Goal: Book appointment/travel/reservation

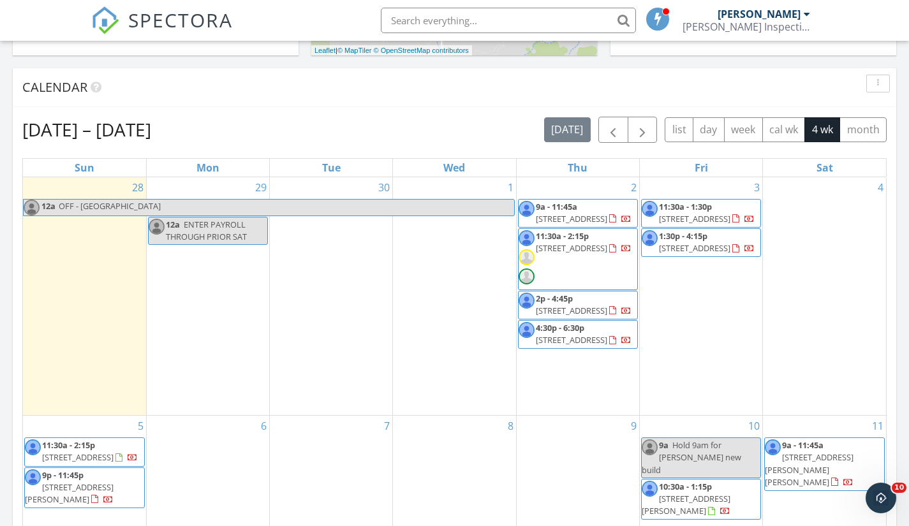
scroll to position [494, 0]
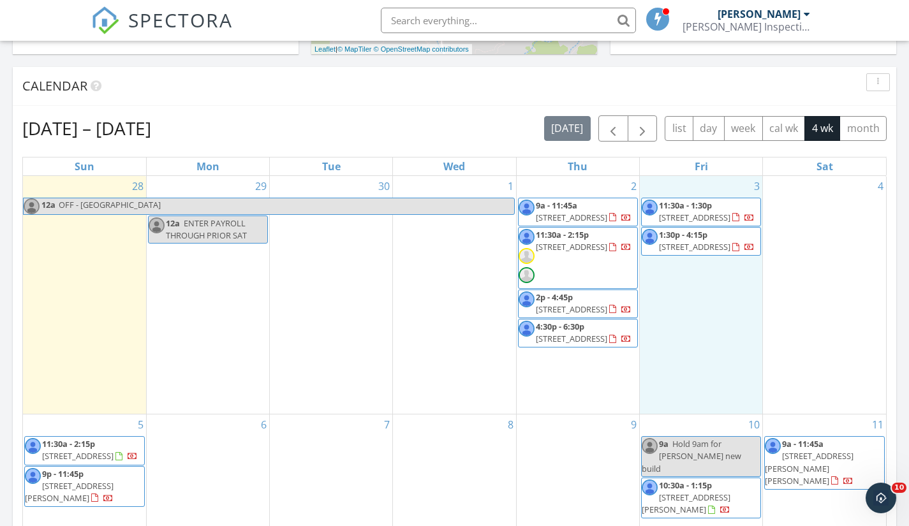
click at [690, 338] on div "3 11:30a - 1:30p [STREET_ADDRESS] 1:30p - 4:15p [STREET_ADDRESS]" at bounding box center [701, 295] width 122 height 238
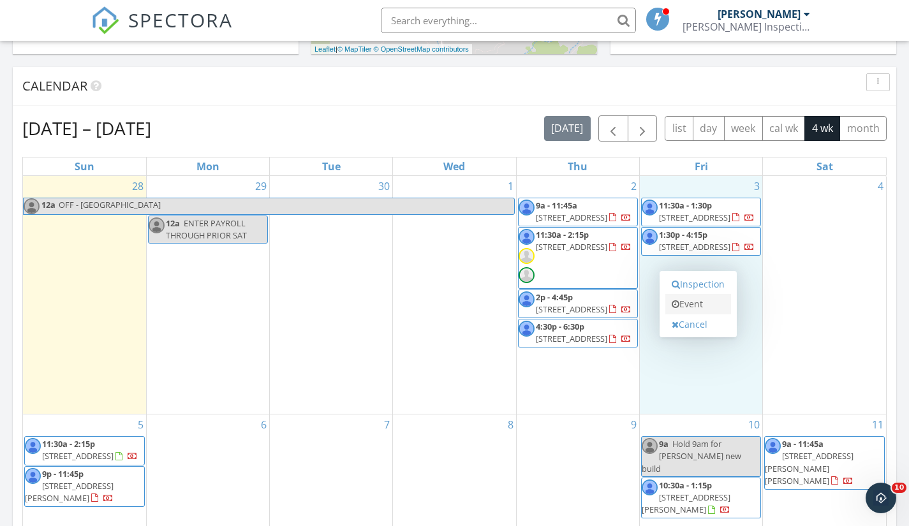
click at [700, 311] on link "Event" at bounding box center [698, 304] width 66 height 20
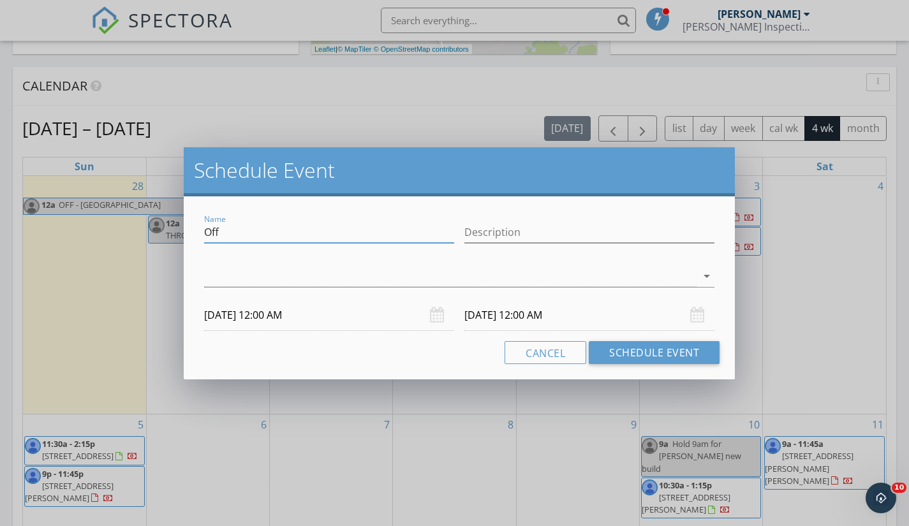
click at [434, 235] on input "Off" at bounding box center [329, 232] width 250 height 21
type input "O"
type input "9am - [PERSON_NAME] Need to book. [GEOGRAPHIC_DATA]"
click at [483, 272] on div at bounding box center [450, 276] width 492 height 21
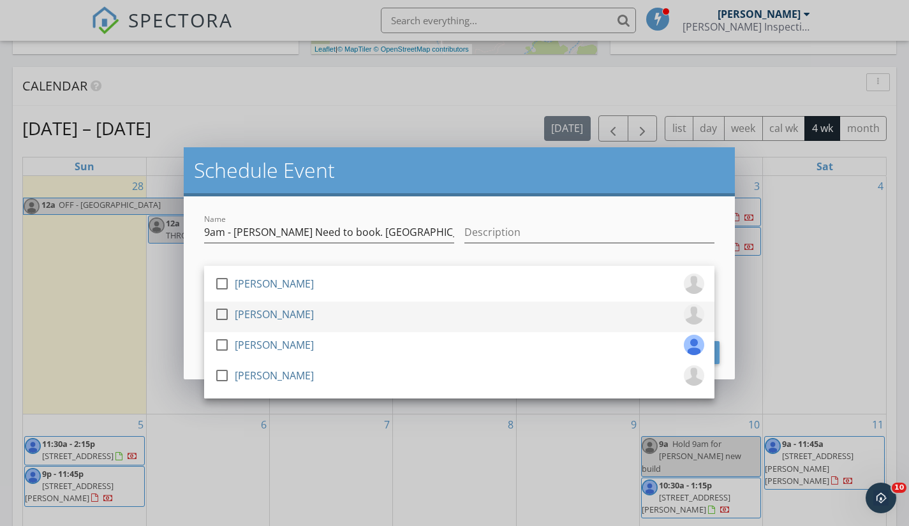
click at [300, 313] on div "[PERSON_NAME]" at bounding box center [274, 314] width 79 height 20
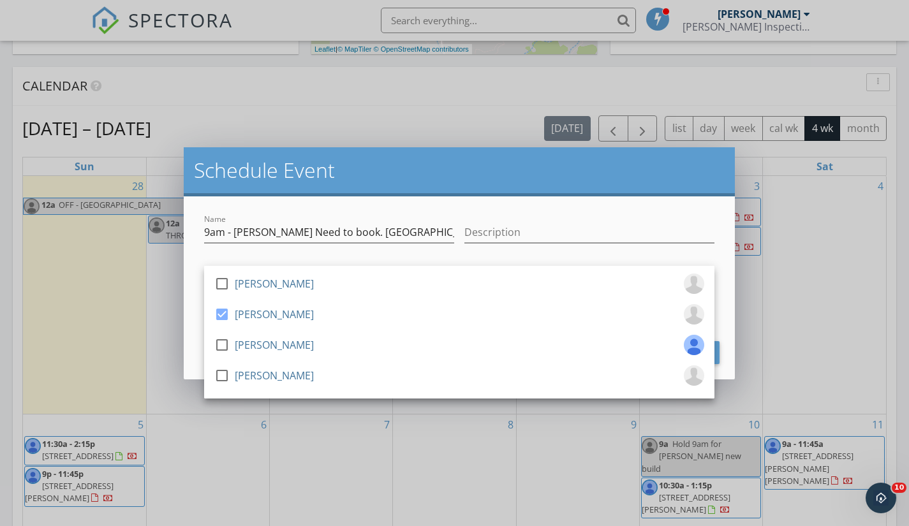
click at [192, 275] on div "Name 9am - [PERSON_NAME] Need to book. Brentwood Description check_box_outline_…" at bounding box center [459, 287] width 551 height 183
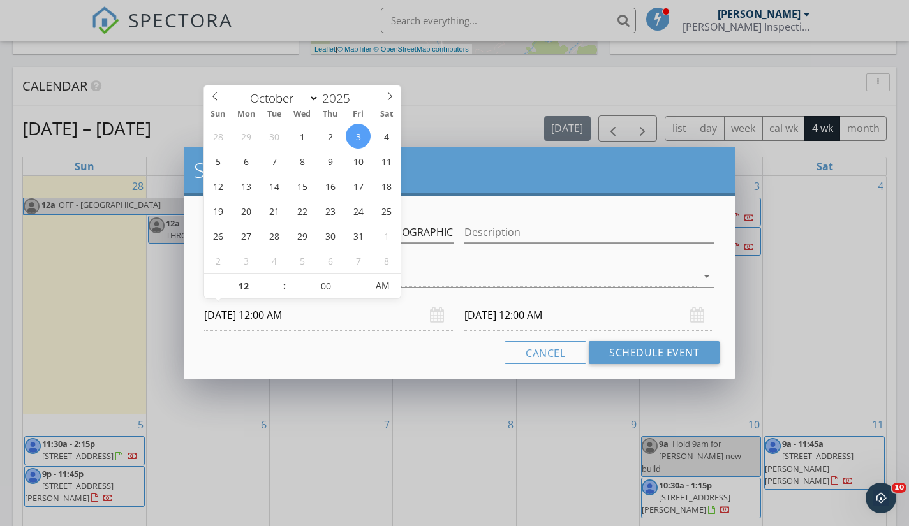
click at [235, 319] on input "[DATE] 12:00 AM" at bounding box center [329, 315] width 250 height 31
type input "01"
type input "[DATE] 1:00 AM"
click at [279, 277] on span at bounding box center [278, 280] width 9 height 13
type input "02"
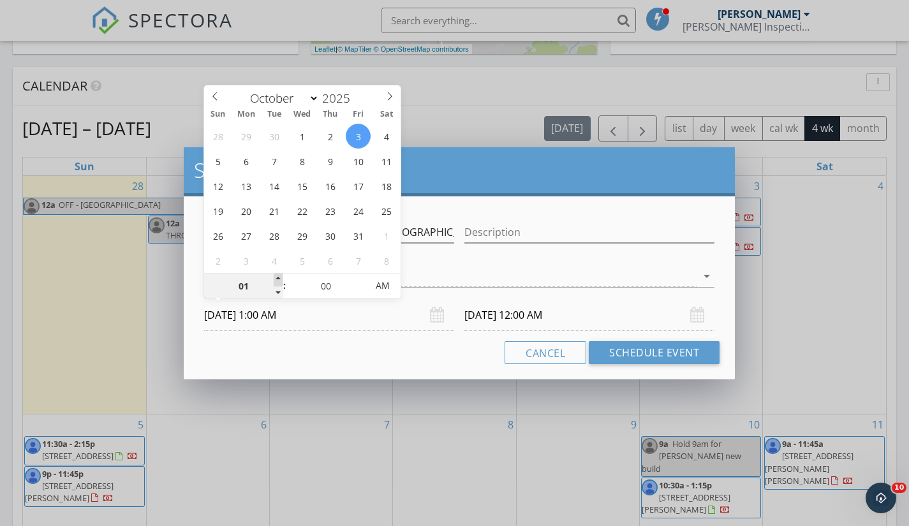
type input "[DATE] 2:00 AM"
click at [279, 277] on span at bounding box center [278, 280] width 9 height 13
type input "03"
type input "[DATE] 3:00 AM"
click at [279, 277] on span at bounding box center [278, 280] width 9 height 13
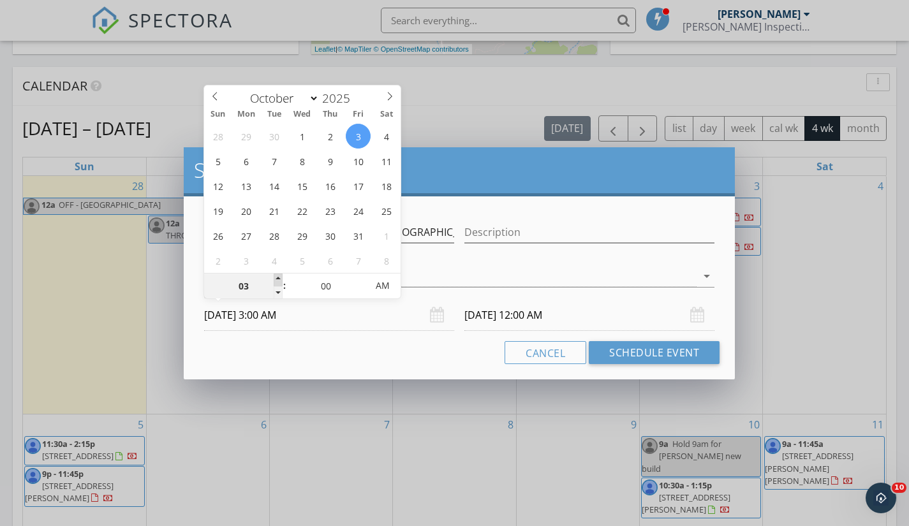
type input "04"
type input "[DATE] 4:00 AM"
click at [279, 277] on span at bounding box center [278, 280] width 9 height 13
type input "04"
type input "[DATE] 4:00 AM"
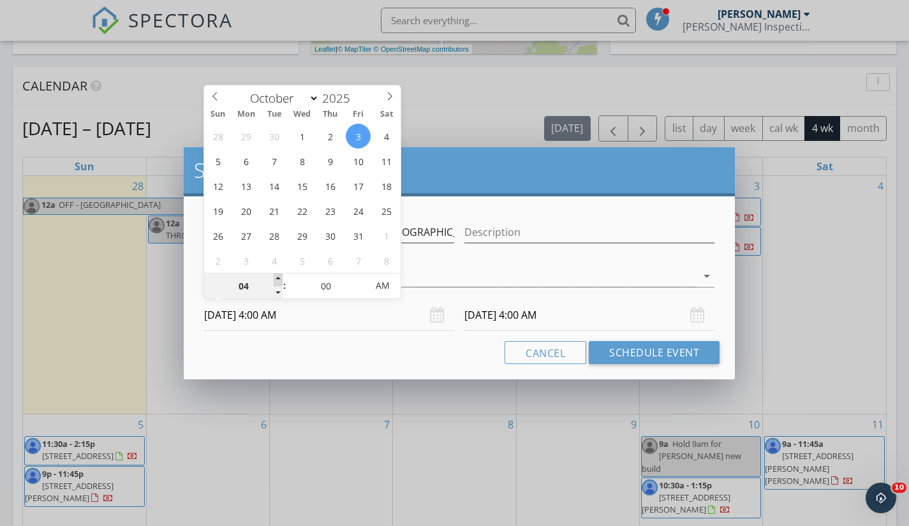
type input "05"
type input "[DATE] 5:00 AM"
click at [279, 277] on span at bounding box center [278, 280] width 9 height 13
type input "06"
type input "[DATE] 6:00 AM"
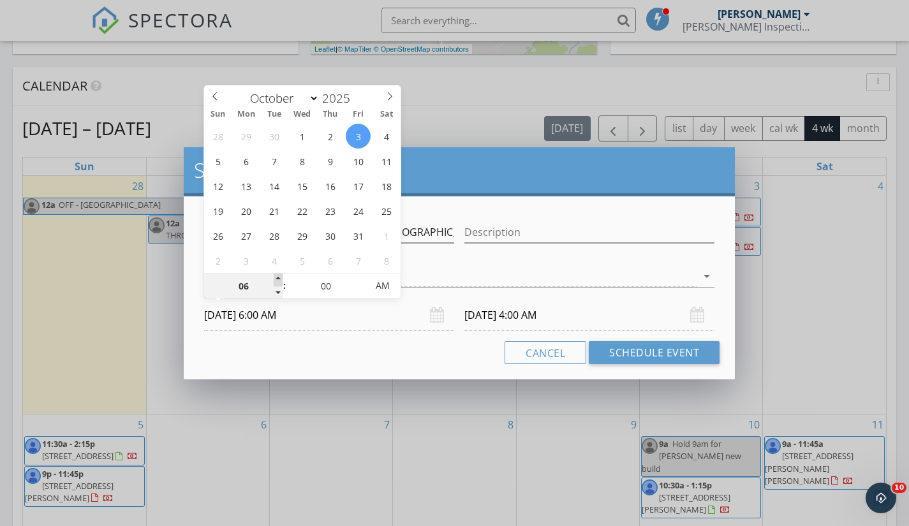
click at [279, 277] on span at bounding box center [278, 280] width 9 height 13
type input "07"
type input "[DATE] 7:00 AM"
click at [279, 277] on span at bounding box center [278, 280] width 9 height 13
type input "08"
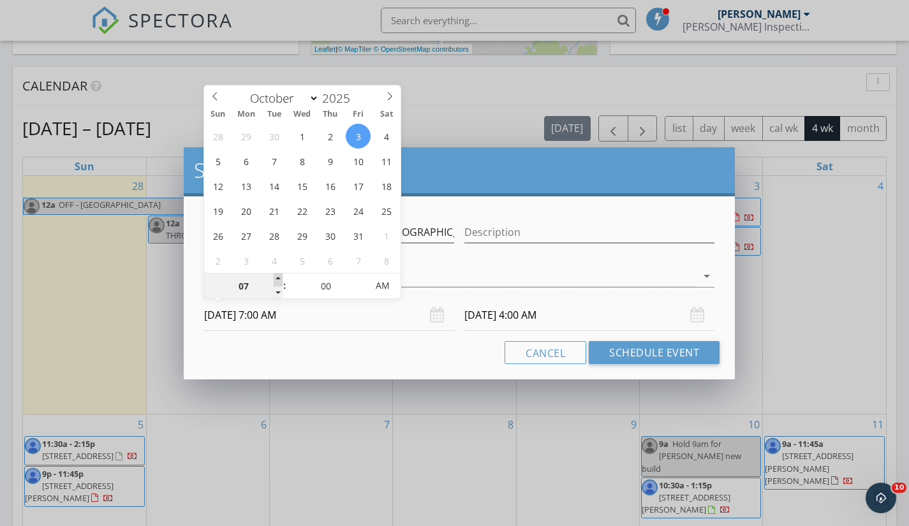
type input "[DATE] 8:00 AM"
click at [279, 277] on span at bounding box center [278, 280] width 9 height 13
type input "09"
type input "[DATE] 9:00 AM"
click at [279, 277] on span at bounding box center [278, 280] width 9 height 13
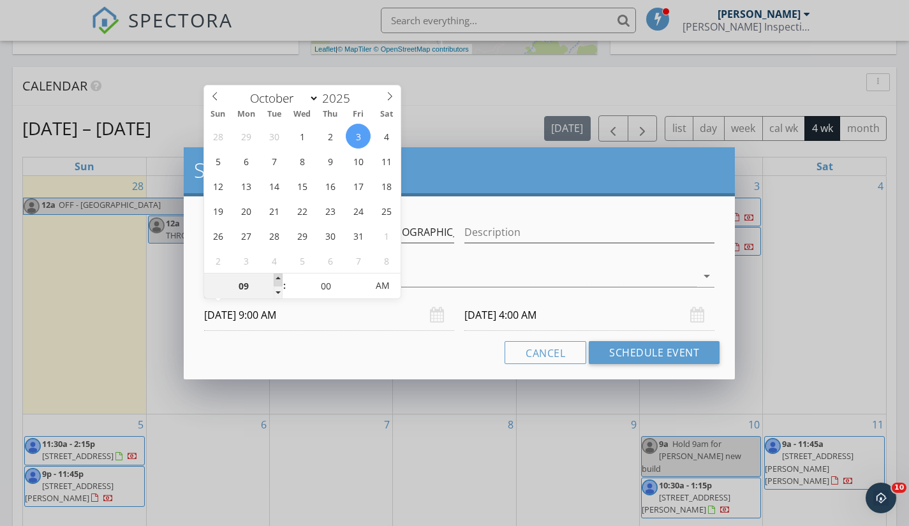
type input "09"
click at [608, 320] on input "[DATE] 9:00 AM" at bounding box center [589, 315] width 250 height 31
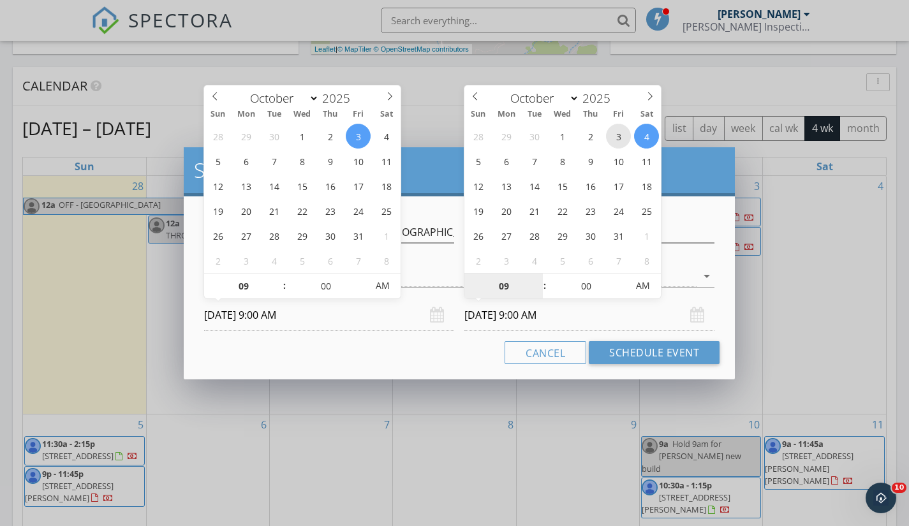
type input "[DATE] 9:00 AM"
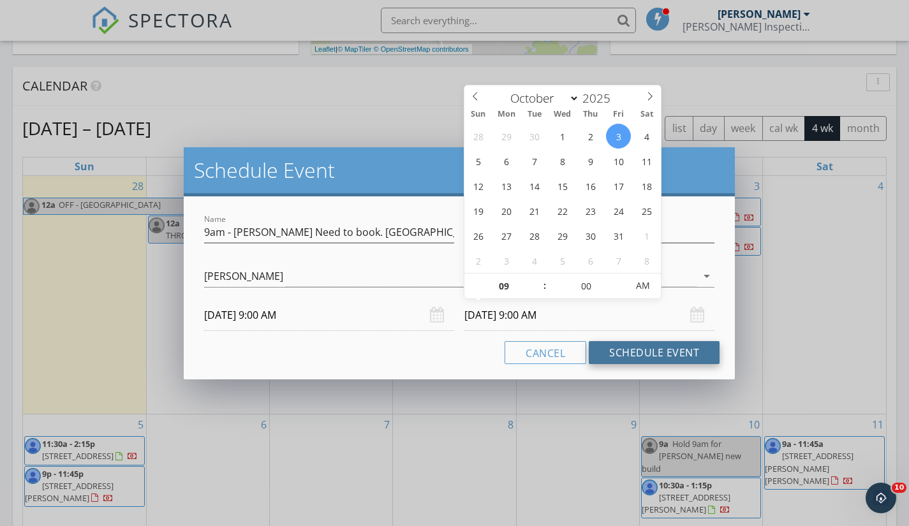
click at [633, 352] on button "Schedule Event" at bounding box center [654, 352] width 131 height 23
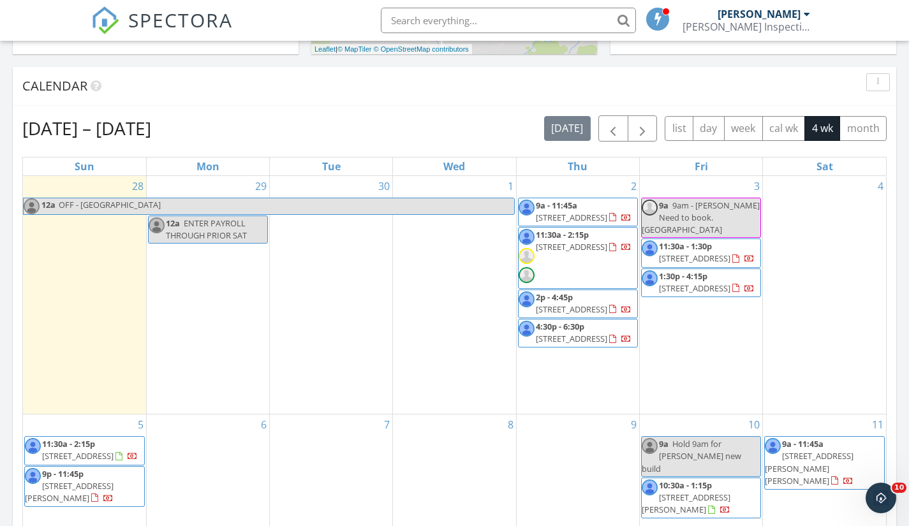
click at [312, 131] on div "[DATE] – [DATE] [DATE] list day week cal wk 4 wk month" at bounding box center [454, 128] width 864 height 26
